Goal: Navigation & Orientation: Find specific page/section

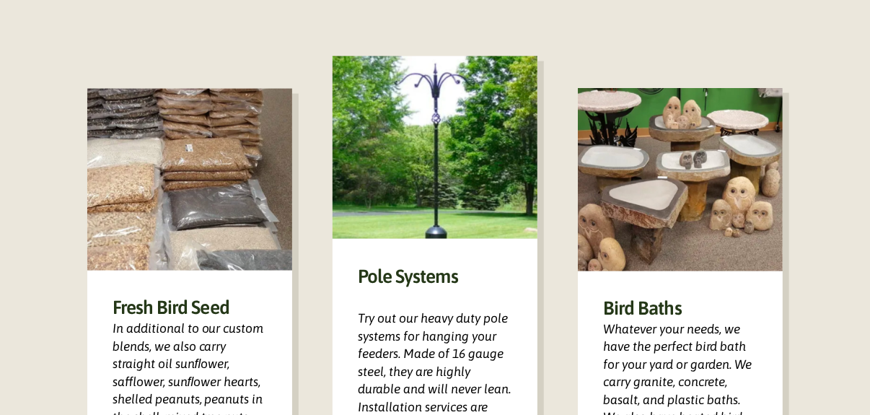
scroll to position [866, 0]
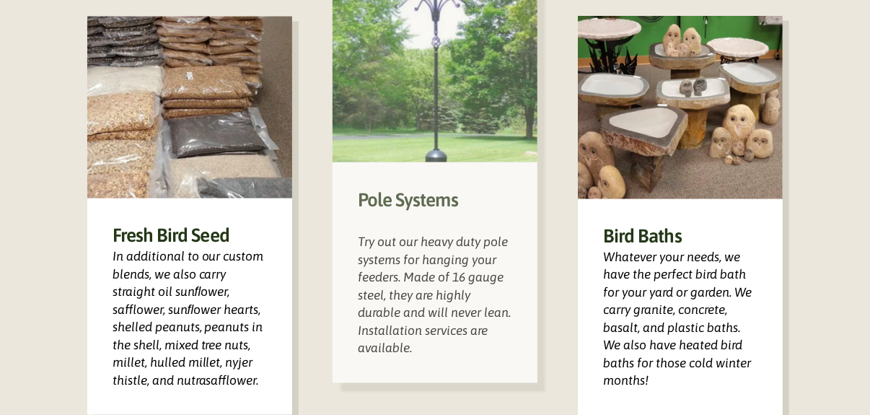
click at [454, 220] on div "Pole Systems Try out our heavy duty pole systems for hanging your feeders. Made…" at bounding box center [435, 272] width 205 height 220
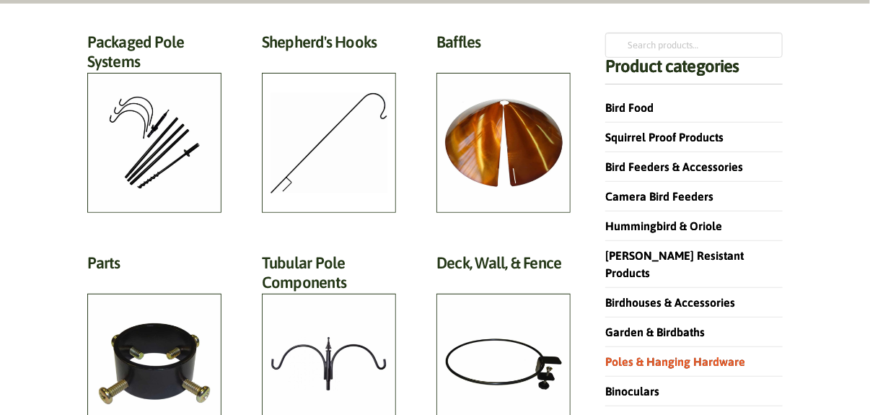
scroll to position [144, 0]
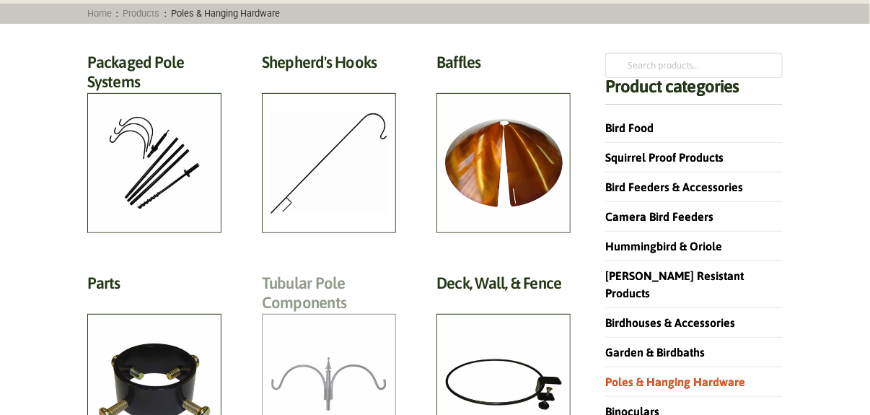
click at [351, 320] on h2 "Tubular Pole Components (33)" at bounding box center [329, 296] width 134 height 46
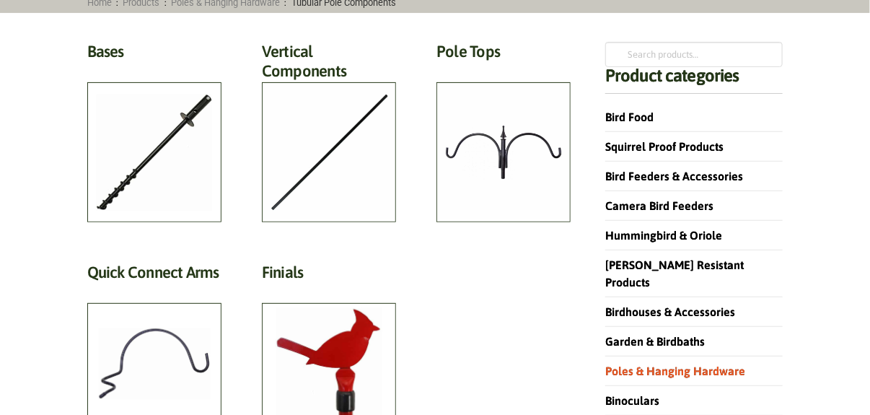
scroll to position [71, 0]
